Goal: Transaction & Acquisition: Purchase product/service

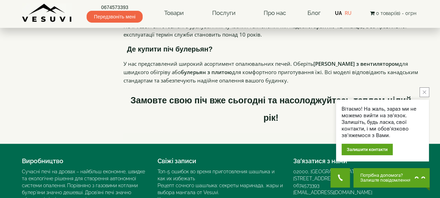
scroll to position [1598, 0]
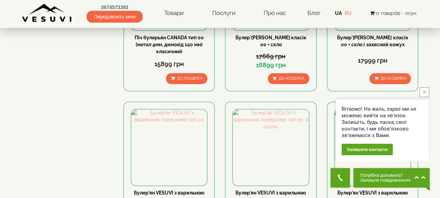
scroll to position [417, 0]
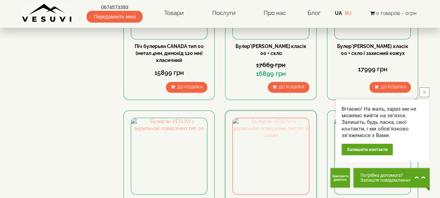
click at [275, 118] on img at bounding box center [270, 156] width 76 height 76
